Goal: Navigation & Orientation: Find specific page/section

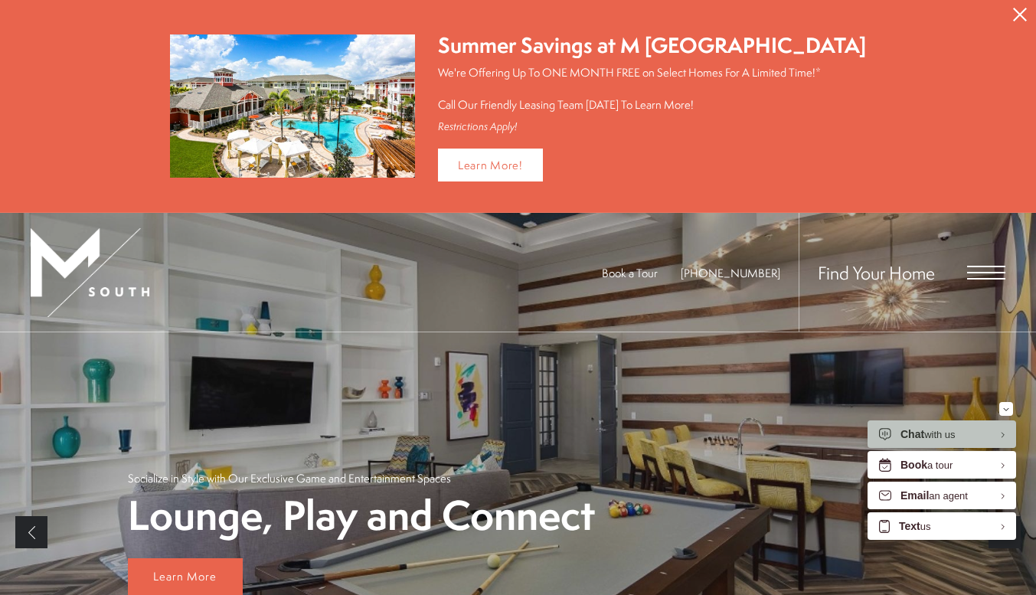
click at [996, 272] on span "Open Menu" at bounding box center [986, 273] width 38 height 2
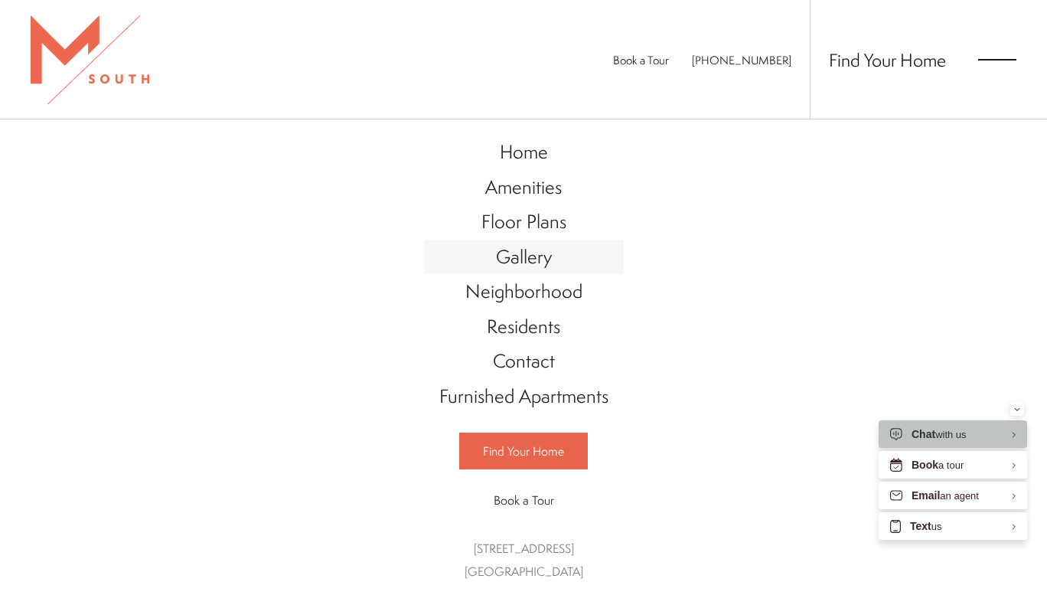
click at [521, 260] on span "Gallery" at bounding box center [524, 256] width 56 height 26
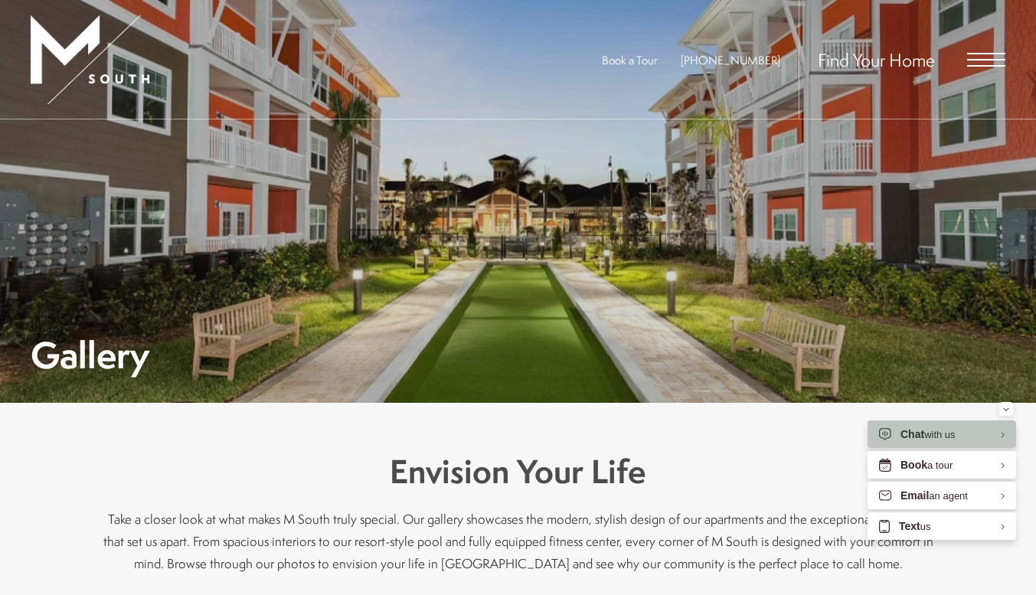
click at [986, 58] on span "Open Menu" at bounding box center [986, 60] width 38 height 14
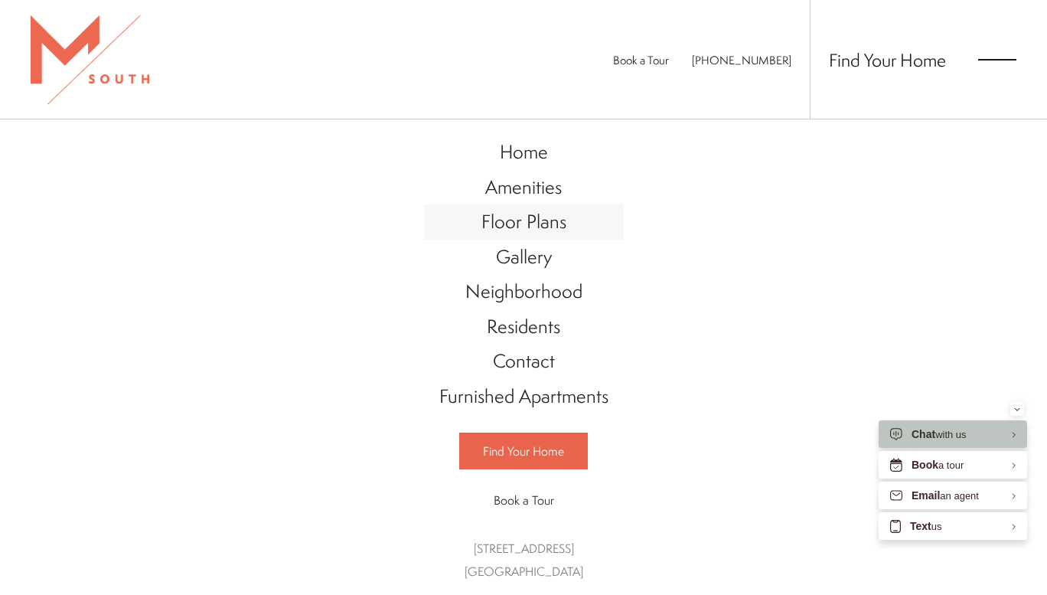
click at [528, 218] on span "Floor Plans" at bounding box center [524, 221] width 85 height 26
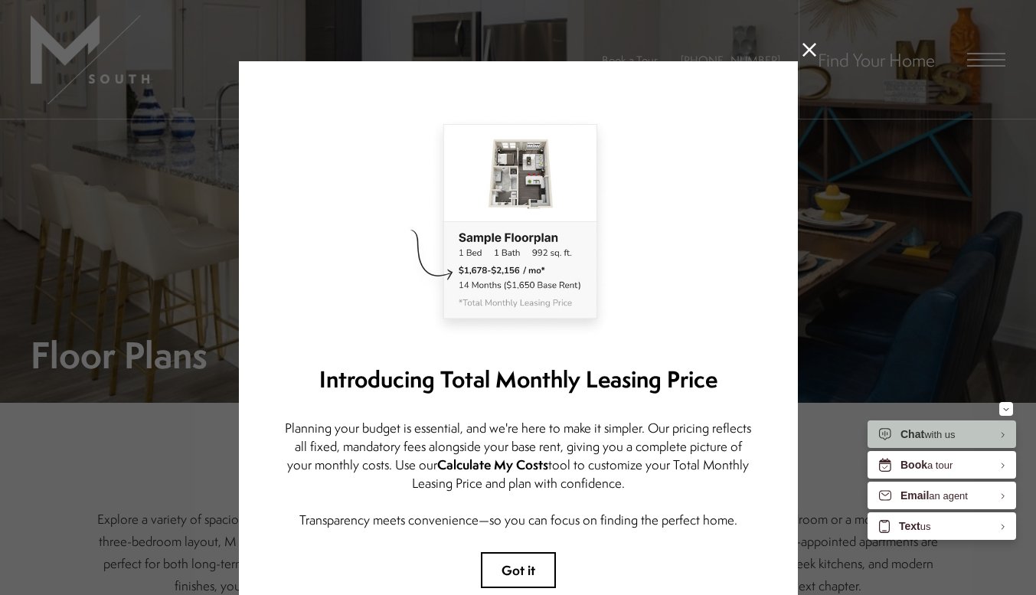
click at [802, 48] on icon at bounding box center [809, 50] width 14 height 14
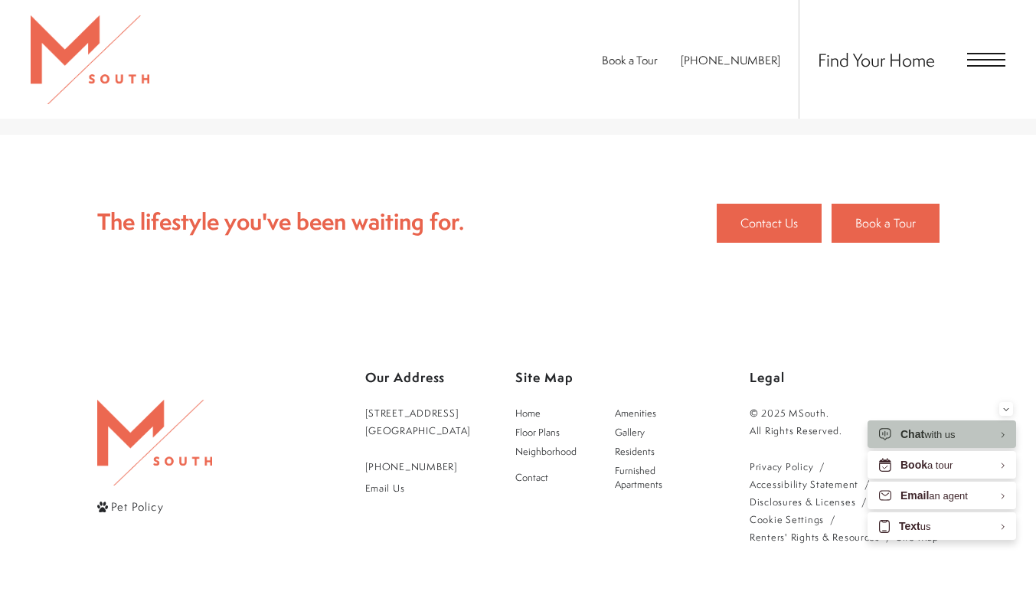
scroll to position [2985, 0]
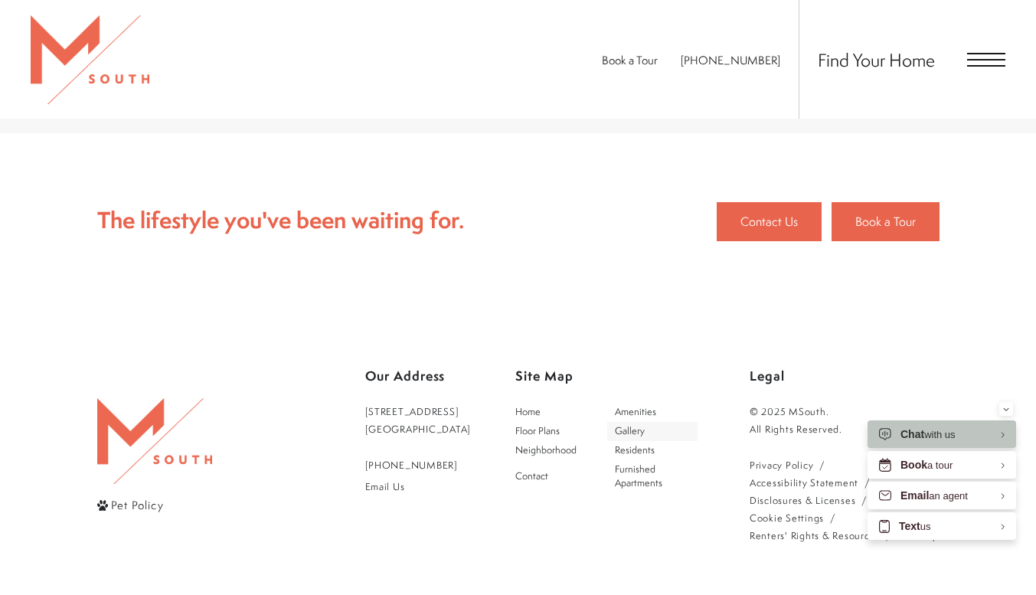
click at [663, 424] on span "Gallery" at bounding box center [652, 431] width 75 height 14
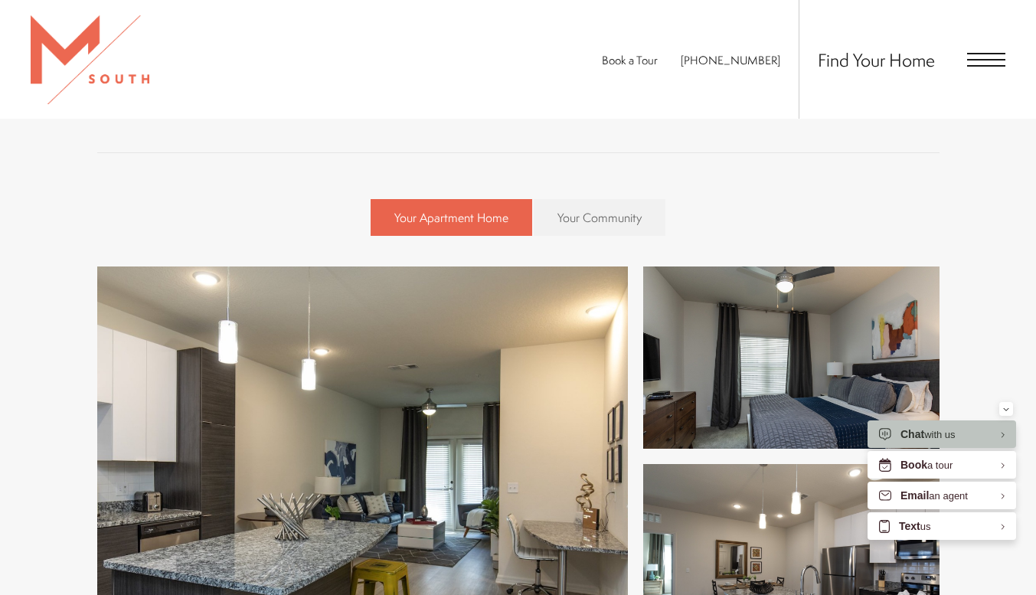
scroll to position [459, 0]
click at [595, 207] on link "Your Community" at bounding box center [600, 218] width 132 height 37
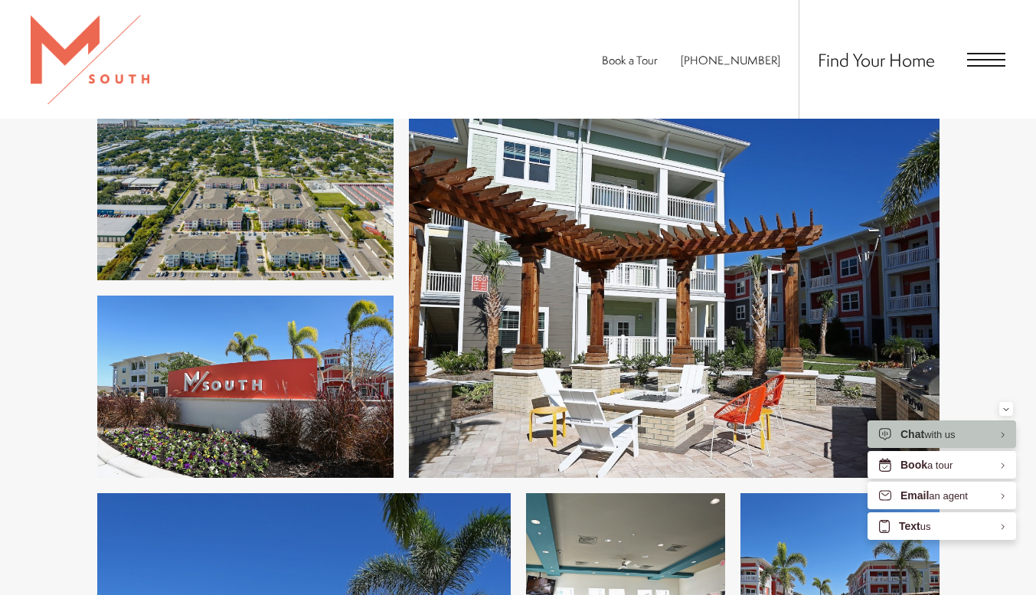
scroll to position [2138, 0]
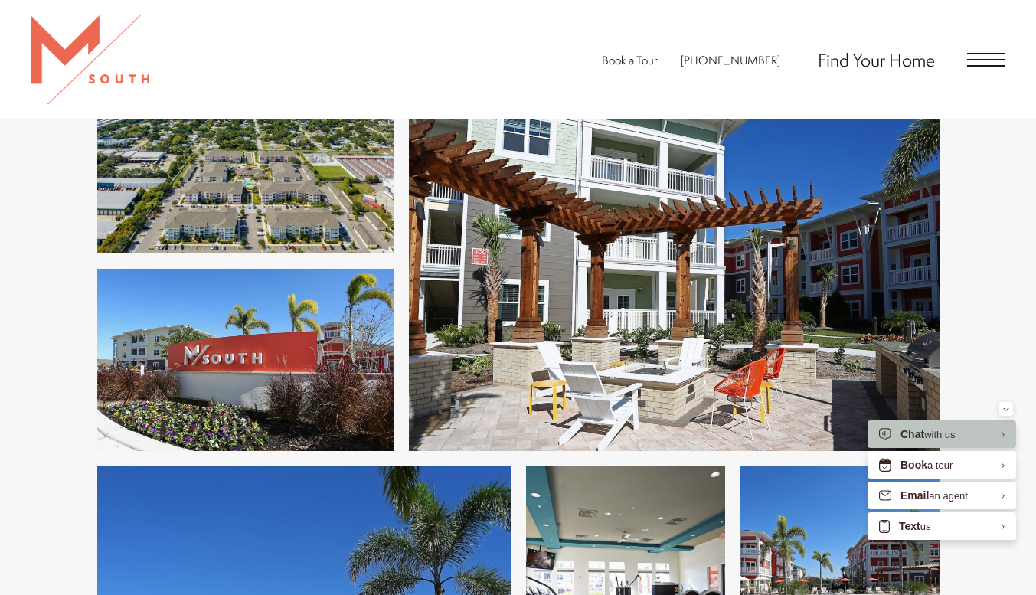
click at [263, 220] on img at bounding box center [245, 163] width 296 height 182
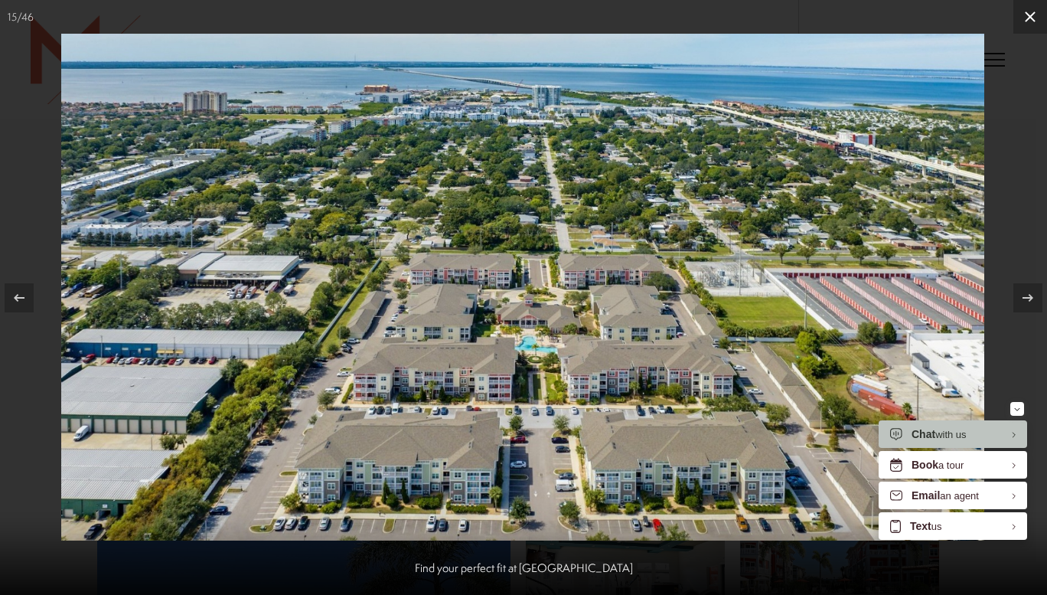
click at [1030, 17] on icon at bounding box center [1030, 16] width 11 height 11
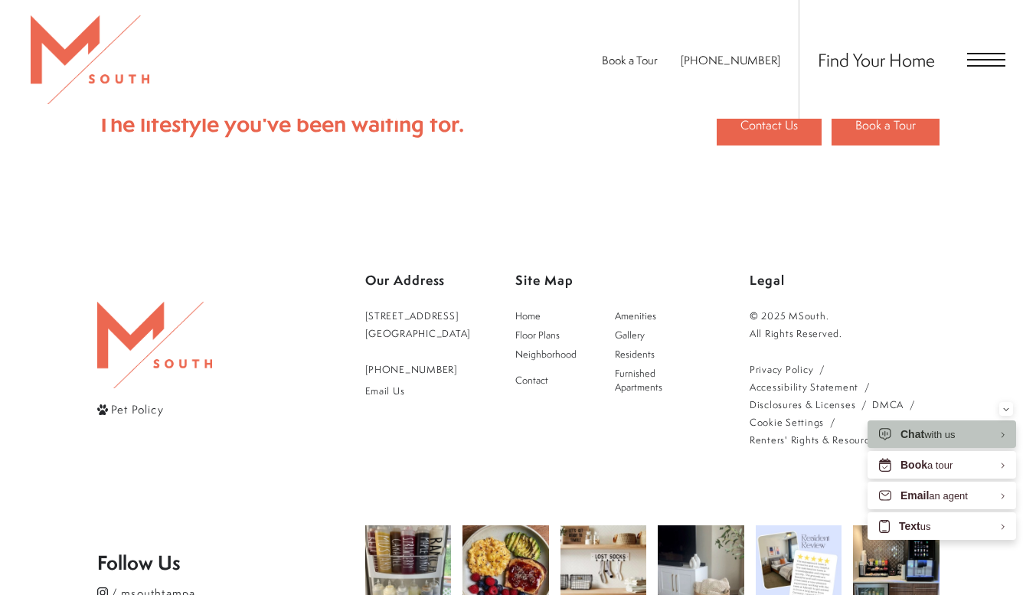
scroll to position [5949, 0]
